Goal: Task Accomplishment & Management: Complete application form

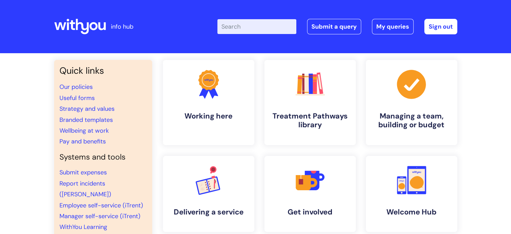
click at [239, 25] on input "Enter your search term here..." at bounding box center [257, 26] width 79 height 15
type input "r"
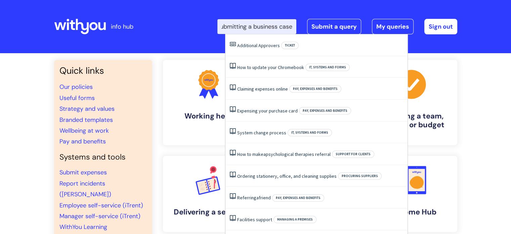
scroll to position [0, 12]
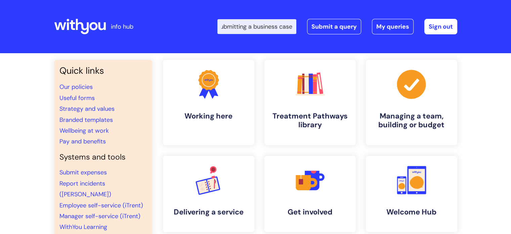
type input "submitting a business case"
click button "Search" at bounding box center [0, 0] width 0 height 0
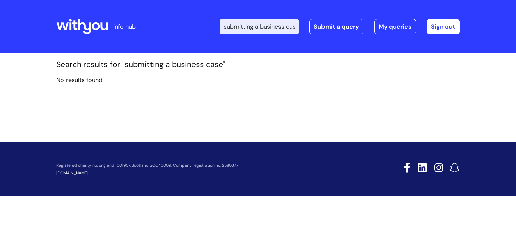
drag, startPoint x: 294, startPoint y: 26, endPoint x: 75, endPoint y: 79, distance: 224.9
click at [75, 79] on div "info hub Enter your search term here... submitting a business case Search Submi…" at bounding box center [258, 117] width 516 height 234
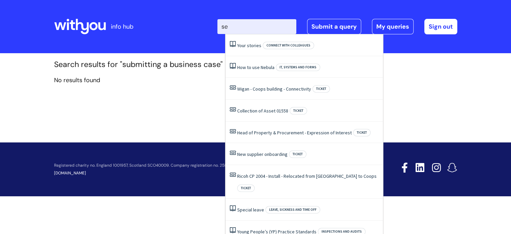
type input "e"
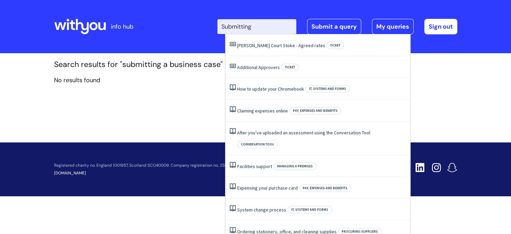
click at [268, 24] on input "Submitting" at bounding box center [257, 26] width 79 height 15
type input "S"
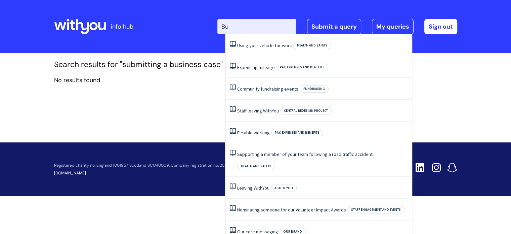
type input "B"
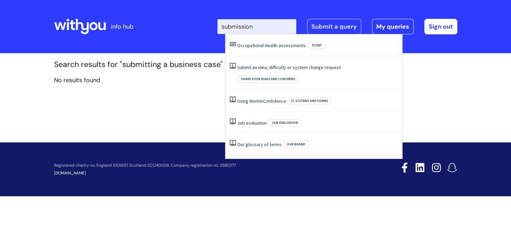
type input "submission"
click at [354, 24] on link "Submit a query" at bounding box center [334, 26] width 54 height 15
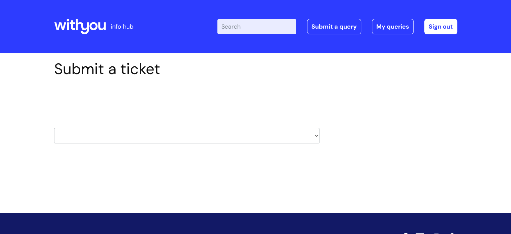
click at [279, 135] on select "HR / People IT and Support Clinical Drug Alerts Finance Accounts Data Support T…" at bounding box center [187, 135] width 266 height 15
select select "finance_accounts"
click at [54, 128] on select "HR / People IT and Support Clinical Drug Alerts Finance Accounts Data Support T…" at bounding box center [187, 135] width 266 height 15
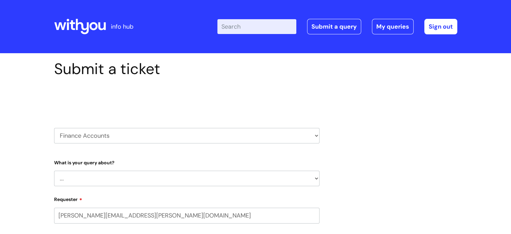
click at [142, 172] on select "... Finance Systems Finance Requests (inc. Expenses) Invoices Research" at bounding box center [187, 177] width 266 height 15
click at [54, 170] on select "... Finance Systems Finance Requests (inc. Expenses) Invoices Research" at bounding box center [187, 177] width 266 height 15
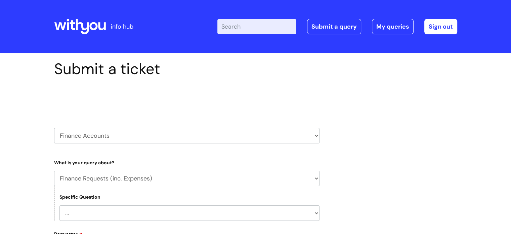
click at [118, 210] on select "... Budgets Expenses Getting Edits/Revisions New Supplier Purchase cards/ Petty…" at bounding box center [190, 212] width 260 height 15
click at [119, 139] on select "HR / People IT and Support Clinical Drug Alerts Finance Accounts Data Support T…" at bounding box center [187, 135] width 266 height 15
click at [54, 128] on select "HR / People IT and Support Clinical Drug Alerts Finance Accounts Data Support T…" at bounding box center [187, 135] width 266 height 15
click at [95, 210] on select "... Budgets Expenses Getting Edits/Revisions New Supplier Purchase cards/ Petty…" at bounding box center [190, 212] width 260 height 15
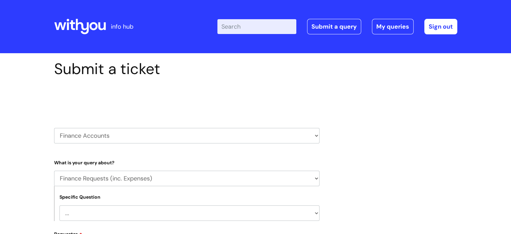
click at [89, 180] on select "... Finance Systems Finance Requests (inc. Expenses) Invoices Research" at bounding box center [187, 177] width 266 height 15
select select "Finance Systems"
click at [54, 170] on select "... Finance Systems Finance Requests (inc. Expenses) Invoices Research" at bounding box center [187, 177] width 266 height 15
click at [85, 138] on select "HR / People IT and Support Clinical Drug Alerts Finance Accounts Data Support T…" at bounding box center [187, 135] width 266 height 15
select select "procurement_(inc._premvan)"
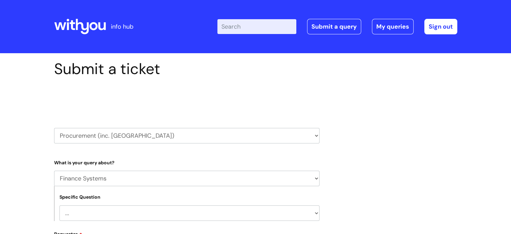
click at [54, 128] on select "HR / People IT and Support Clinical Drug Alerts Finance Accounts Data Support T…" at bounding box center [187, 135] width 266 height 15
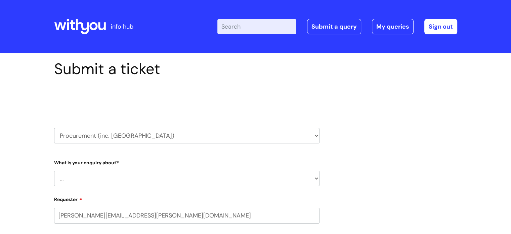
click at [96, 181] on select "... Stationery and office supplies (Premvan) Please select other suppliers here:" at bounding box center [187, 177] width 266 height 15
select select "Please select other suppliers here:"
click at [54, 170] on select "... Stationery and office supplies (Premvan) Please select other suppliers here:" at bounding box center [187, 177] width 266 height 15
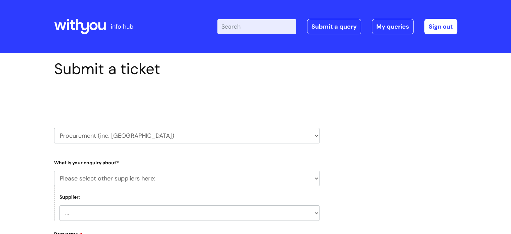
click at [95, 211] on select "... Courier (DHL) Electricity and gas (SSE) Needle exchange (Orion medical) Bac…" at bounding box center [190, 212] width 260 height 15
